Goal: Share content: Share content

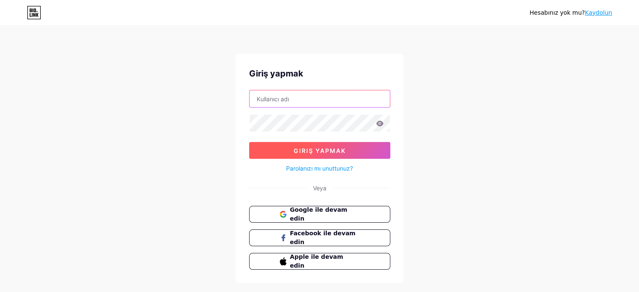
type input "[EMAIL_ADDRESS][DOMAIN_NAME]"
click at [301, 148] on font "Giriş yapmak" at bounding box center [320, 150] width 52 height 7
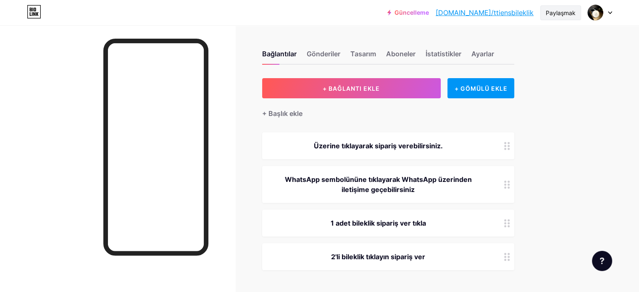
click at [561, 6] on div "Paylaşmak" at bounding box center [561, 12] width 41 height 15
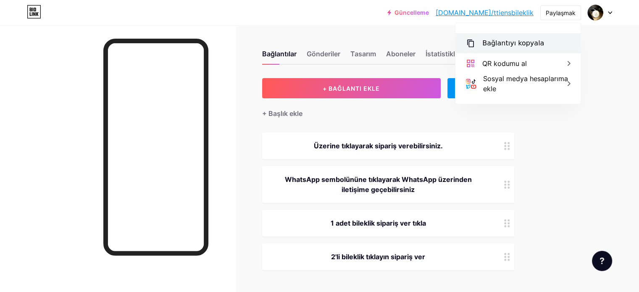
click at [525, 45] on font "Bağlantıyı kopyala" at bounding box center [514, 43] width 62 height 8
click at [530, 41] on font "Bağlantıyı kopyala" at bounding box center [514, 43] width 62 height 8
click at [526, 47] on font "Bağlantıyı kopyala" at bounding box center [514, 43] width 62 height 8
